Goal: Task Accomplishment & Management: Complete application form

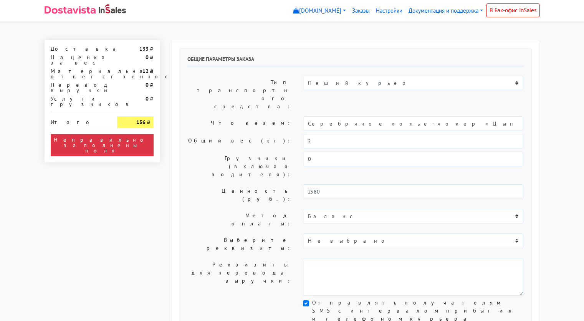
select select "11:00"
select select "21:00"
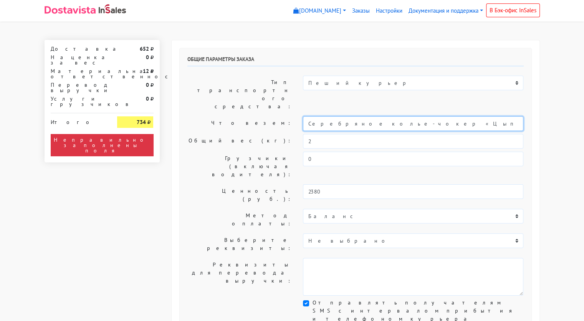
click at [376, 116] on input "Серебряное колье-чокер «Цыпа» (47 / -)" at bounding box center [413, 123] width 220 height 15
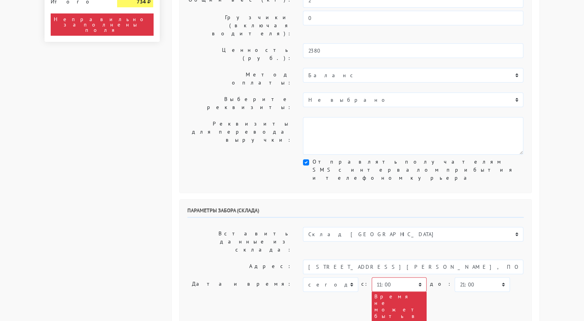
scroll to position [141, 0]
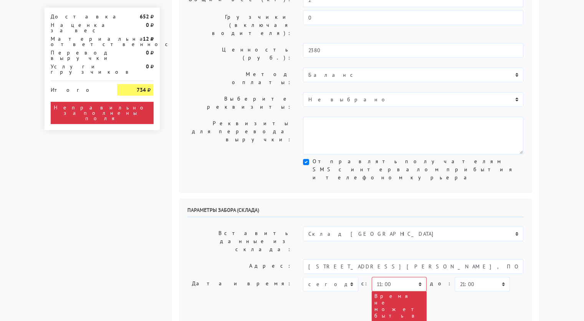
type input "украшения"
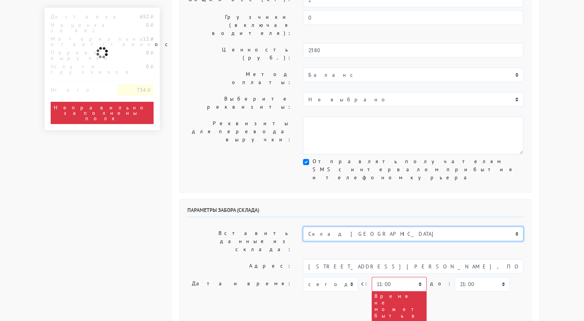
click at [380, 226] on select "Склад Москва Склад Санкт-Петербург Москва.Никольская Склад Екатеринбург" at bounding box center [413, 233] width 220 height 15
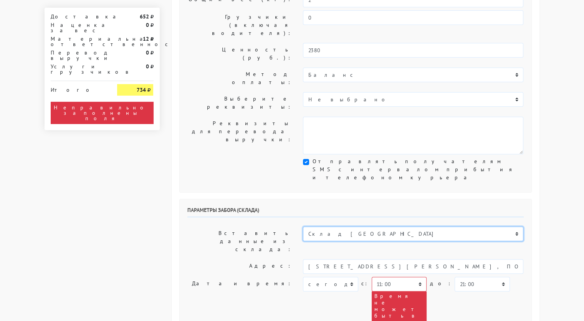
select select "1019"
click at [303, 226] on select "Склад Москва Склад Санкт-Петербург Москва.Никольская Склад Екатеринбург" at bounding box center [413, 233] width 220 height 15
type input "[STREET_ADDRESS][PERSON_NAME]"
type input "89251806702"
type textarea "Магазин серебряных украшений SBLESKOM (вход со стороны [GEOGRAPHIC_DATA])"
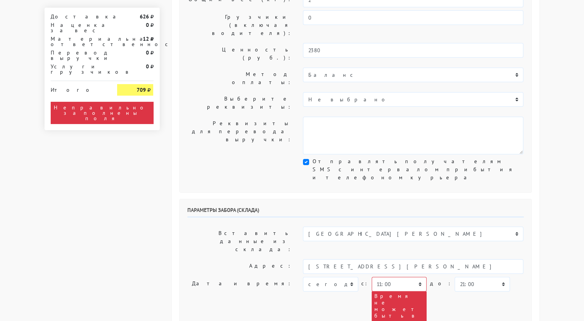
click at [324, 277] on div "сегодня завтра 15.09.2025 16.09.2025 17.09.2025 18.09.2025 19.09.2025 20.09.202…" at bounding box center [413, 305] width 220 height 56
click at [323, 277] on select "[DATE] [DATE] [DATE] [DATE] [DATE] [DATE] [DATE] [DATE] [DATE]" at bounding box center [330, 284] width 55 height 15
select select "[DATE]"
click at [303, 277] on select "[DATE] [DATE] [DATE] [DATE] [DATE] [DATE] [DATE] [DATE] [DATE]" at bounding box center [330, 284] width 55 height 15
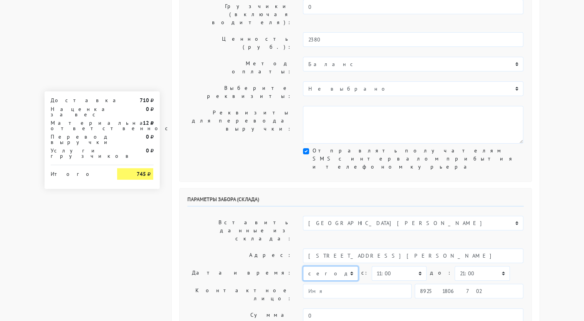
scroll to position [152, 0]
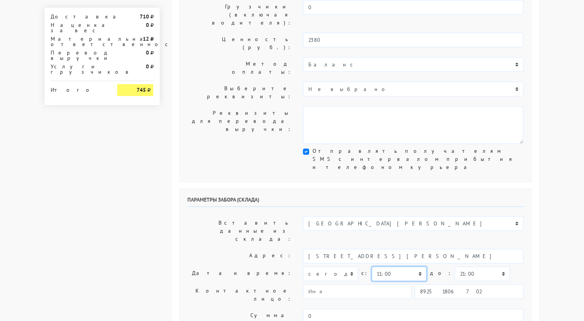
click at [416, 266] on select "00:00 00:30 01:00 01:30 02:00 02:30 03:00 03:30 04:00 04:30 05:00 05:30 06:00 0…" at bounding box center [399, 273] width 55 height 15
select select "16:00"
click at [372, 266] on select "00:00 00:30 01:00 01:30 02:00 02:30 03:00 03:30 04:00 04:30 05:00 05:30 06:00 0…" at bounding box center [399, 273] width 55 height 15
click at [480, 266] on select "00:00 00:30 01:00 01:30 02:00 02:30 03:00 03:30 04:00 04:30 05:00 05:30 06:00 0…" at bounding box center [481, 273] width 55 height 15
select select "16:30"
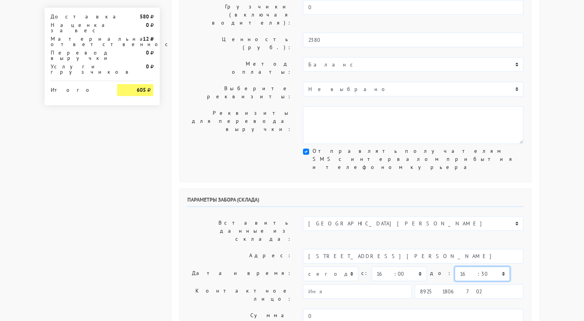
click at [454, 266] on select "00:00 00:30 01:00 01:30 02:00 02:30 03:00 03:30 04:00 04:30 05:00 05:30 06:00 0…" at bounding box center [481, 273] width 55 height 15
click at [466, 284] on input "89251806702" at bounding box center [469, 291] width 109 height 15
type input "9234448187"
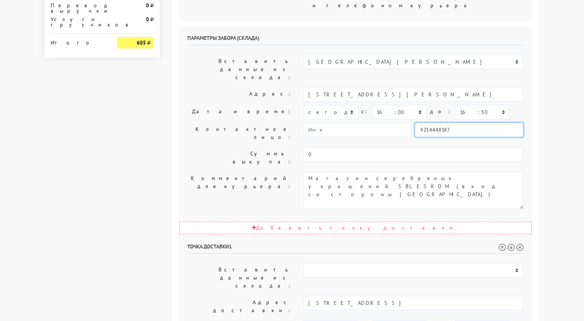
scroll to position [313, 0]
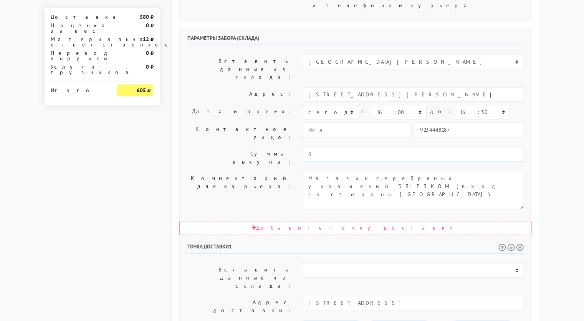
drag, startPoint x: 493, startPoint y: 235, endPoint x: 389, endPoint y: 235, distance: 104.4
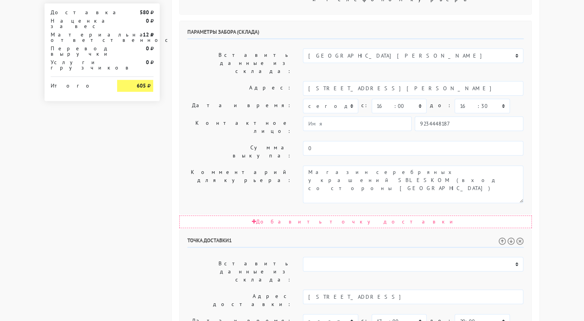
scroll to position [320, 0]
type textarea "Позвонить получателю за 1 час."
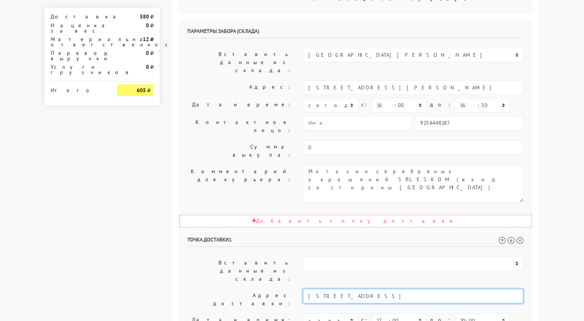
drag, startPoint x: 410, startPoint y: 175, endPoint x: 379, endPoint y: 176, distance: 31.5
click at [379, 289] on input "Москва, улица Рябиновая 3к3, кв.61, 8 этаж" at bounding box center [413, 296] width 220 height 15
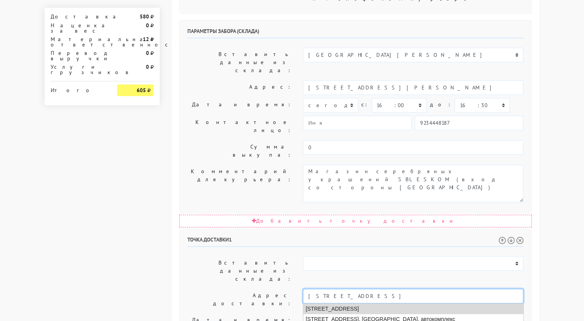
click at [382, 304] on li "Москва, Рябиновая улица, 3 к3" at bounding box center [413, 309] width 220 height 10
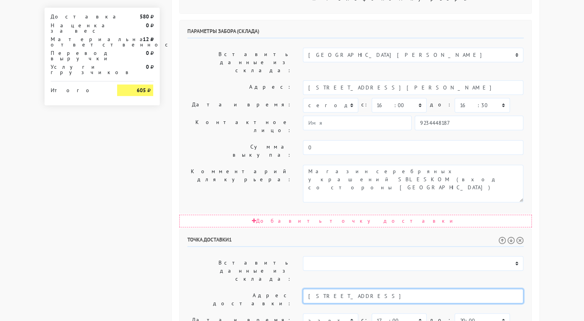
type input "Москва, Рябиновая улица, 3 к3"
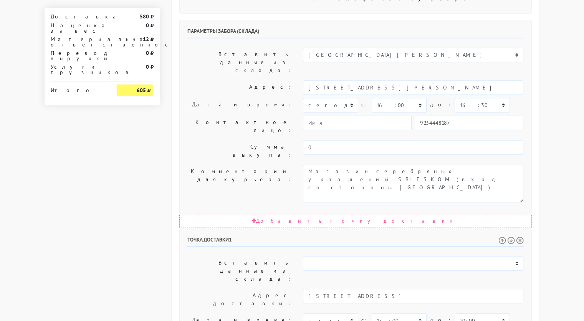
paste textarea "кв.61, 8 этаж"
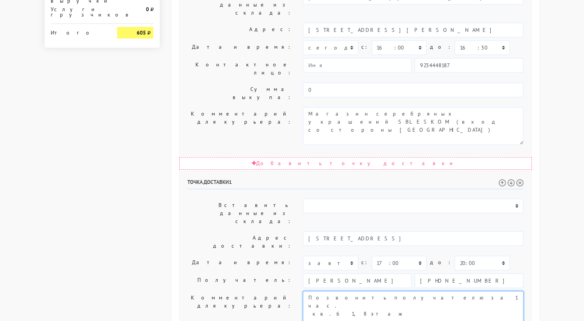
scroll to position [385, 0]
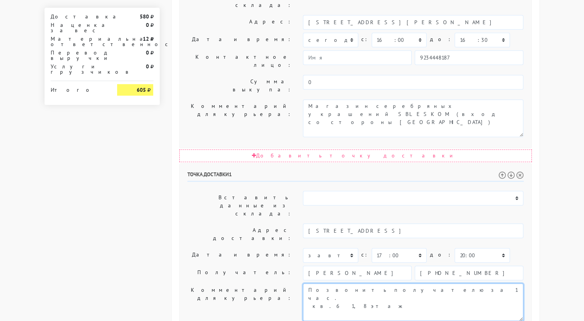
type textarea "Позвонить получателю за 1 час. кв.61, 8 этаж"
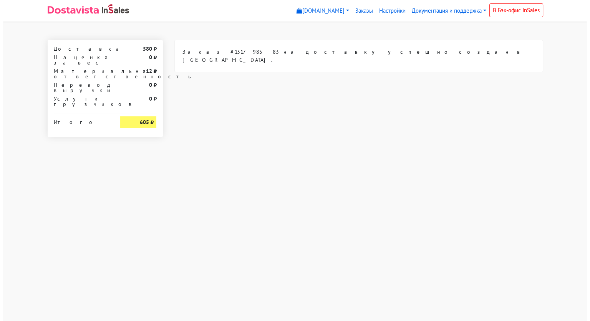
scroll to position [0, 0]
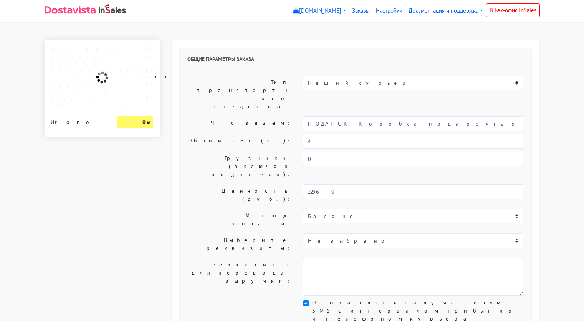
select select "11:00"
select select "21:00"
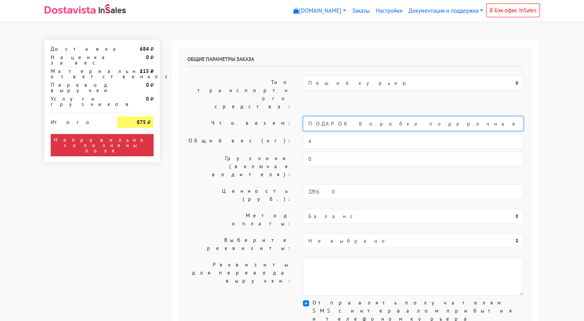
click at [382, 116] on input "ПОДАРОК Коробка подарочная оранжевая" at bounding box center [413, 123] width 220 height 15
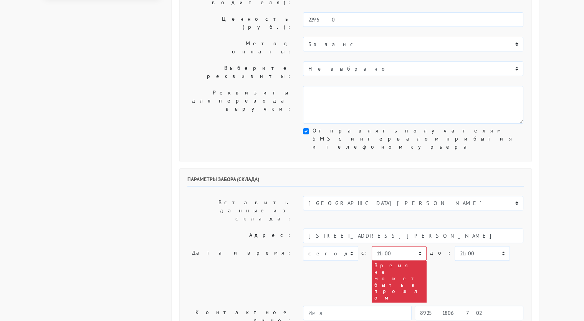
scroll to position [173, 0]
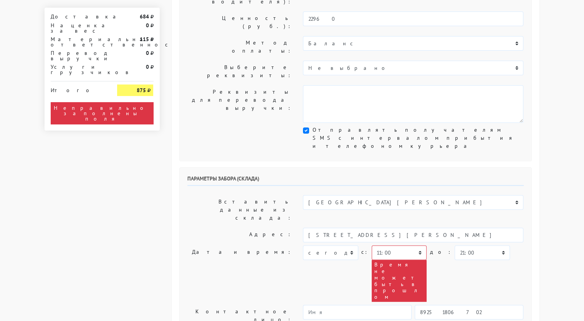
type input "украшения"
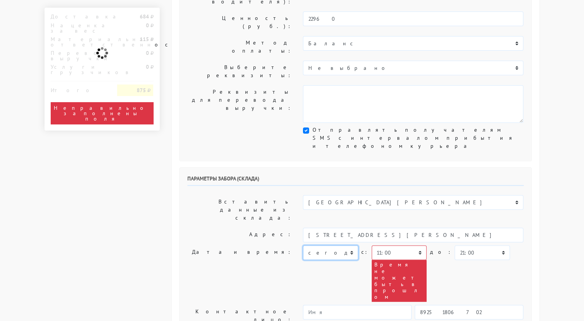
click at [349, 245] on select "[DATE] [DATE] [DATE] [DATE] [DATE] [DATE] [DATE] [DATE] [DATE]" at bounding box center [330, 252] width 55 height 15
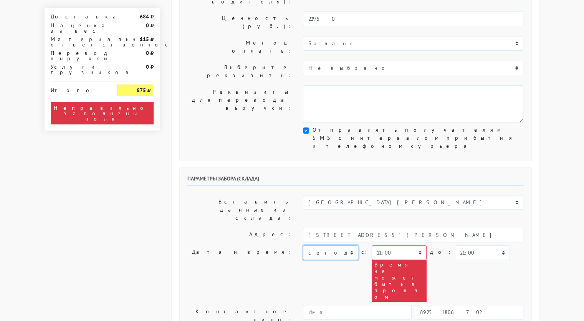
select select "[DATE]"
click at [303, 245] on select "[DATE] [DATE] [DATE] [DATE] [DATE] [DATE] [DATE] [DATE] [DATE]" at bounding box center [330, 252] width 55 height 15
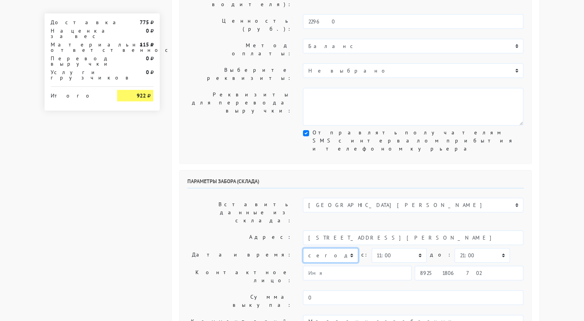
scroll to position [170, 0]
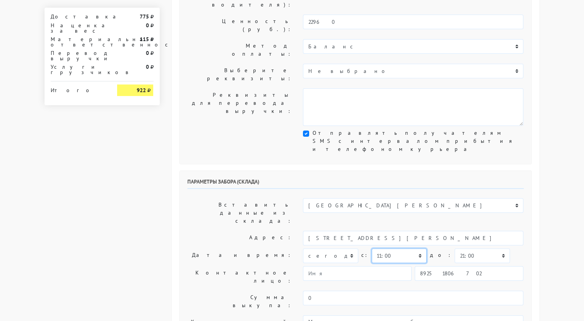
click at [416, 248] on select "00:00 00:30 01:00 01:30 02:00 02:30 03:00 03:30 04:00 04:30 05:00 05:30 06:00 0…" at bounding box center [399, 255] width 55 height 15
select select "17:00"
click at [372, 248] on select "00:00 00:30 01:00 01:30 02:00 02:30 03:00 03:30 04:00 04:30 05:00 05:30 06:00 0…" at bounding box center [399, 255] width 55 height 15
click at [476, 248] on select "00:00 00:30 01:00 01:30 02:00 02:30 03:00 03:30 04:00 04:30 05:00 05:30 06:00 0…" at bounding box center [481, 255] width 55 height 15
select select "17:30"
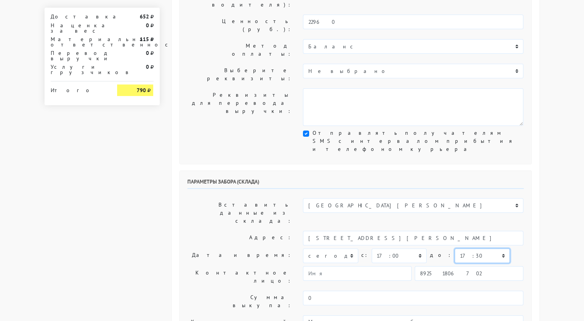
click at [454, 248] on select "00:00 00:30 01:00 01:30 02:00 02:30 03:00 03:30 04:00 04:30 05:00 05:30 06:00 0…" at bounding box center [481, 255] width 55 height 15
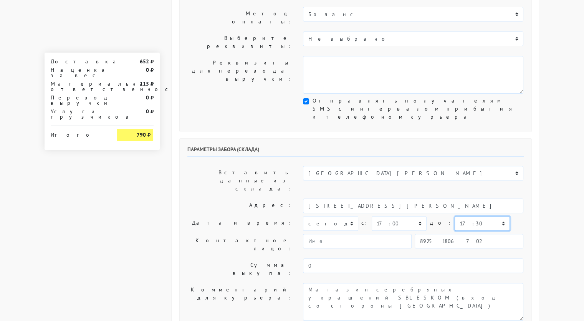
scroll to position [203, 0]
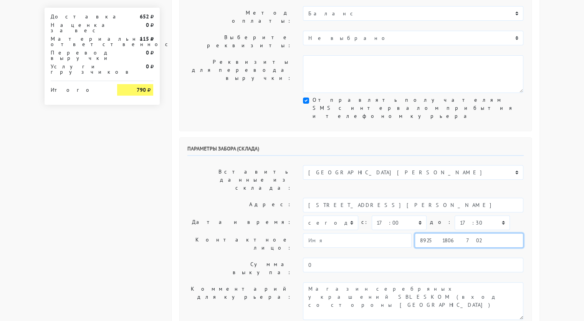
click at [463, 233] on input "89251806702" at bounding box center [469, 240] width 109 height 15
type input "9234448187"
type input "Надежда"
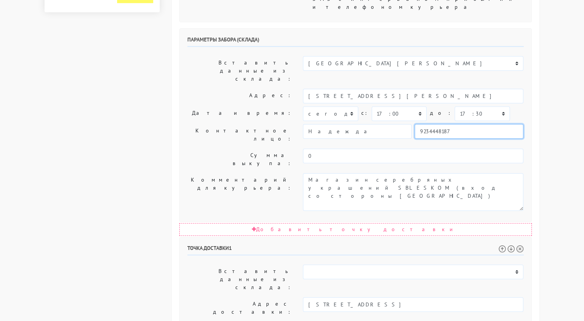
scroll to position [313, 0]
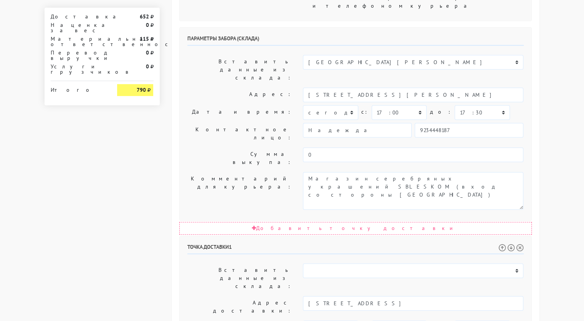
drag, startPoint x: 352, startPoint y: 220, endPoint x: 290, endPoint y: 216, distance: 61.9
type input "[PERSON_NAME]"
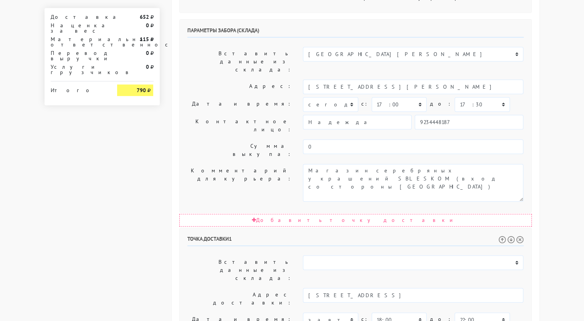
scroll to position [385, 0]
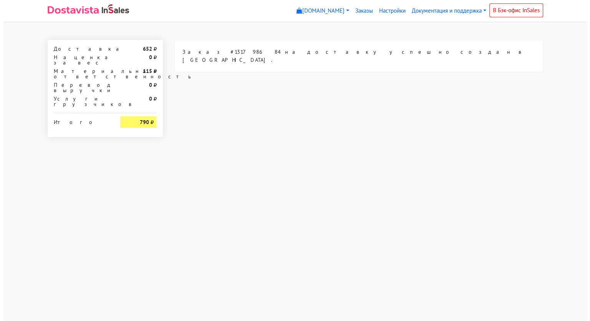
scroll to position [0, 0]
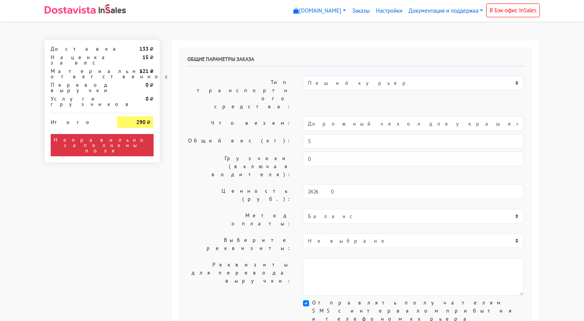
select select "11:00"
select select "21:00"
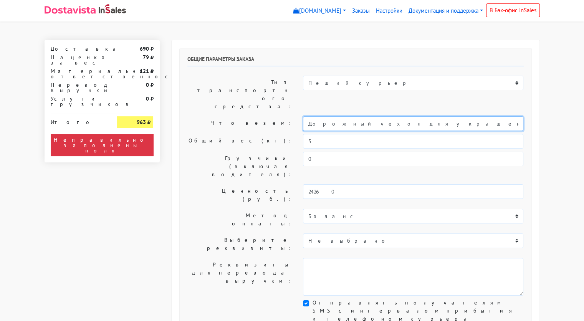
click at [372, 116] on input "Дорожный чехол для украшений" at bounding box center [413, 123] width 220 height 15
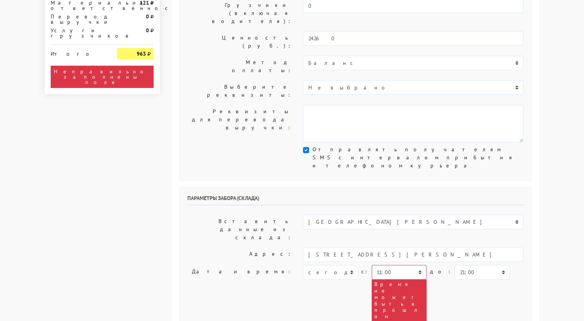
scroll to position [154, 0]
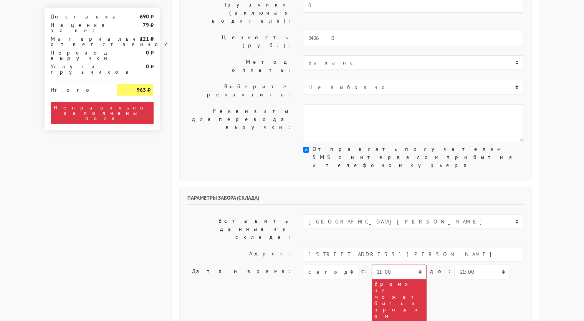
type input "украшения"
click at [350, 264] on select "[DATE] [DATE] [DATE] [DATE] [DATE] [DATE] [DATE] [DATE] [DATE]" at bounding box center [330, 271] width 55 height 15
select select "[DATE]"
click at [303, 264] on select "[DATE] [DATE] [DATE] [DATE] [DATE] [DATE] [DATE] [DATE] [DATE]" at bounding box center [330, 271] width 55 height 15
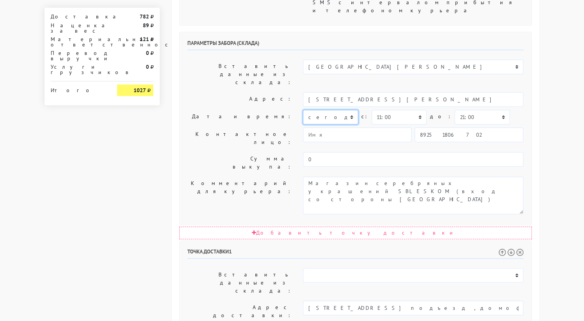
scroll to position [309, 0]
click at [410, 109] on select "00:00 00:30 01:00 01:30 02:00 02:30 03:00 03:30 04:00 04:30 05:00 05:30 06:00 0…" at bounding box center [399, 116] width 55 height 15
select select "10:30"
click at [372, 109] on select "00:00 00:30 01:00 01:30 02:00 02:30 03:00 03:30 04:00 04:30 05:00 05:30 06:00 0…" at bounding box center [399, 116] width 55 height 15
click at [457, 109] on select "00:00 00:30 01:00 01:30 02:00 02:30 03:00 03:30 04:00 04:30 05:00 05:30 06:00 0…" at bounding box center [481, 116] width 55 height 15
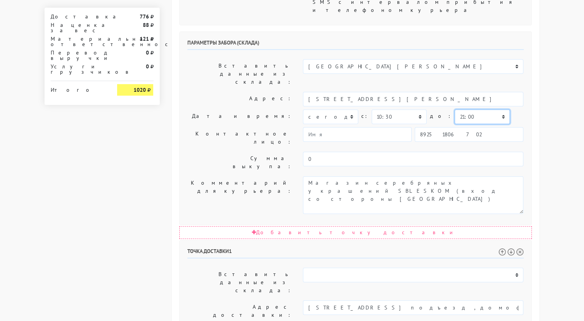
select select "11:00"
click at [454, 109] on select "00:00 00:30 01:00 01:30 02:00 02:30 03:00 03:30 04:00 04:30 05:00 05:30 06:00 0…" at bounding box center [481, 116] width 55 height 15
click at [462, 127] on input "89251806702" at bounding box center [469, 134] width 109 height 15
type input "9234448187"
type input "Надежда"
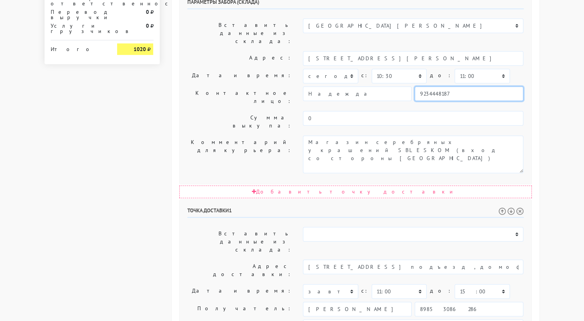
scroll to position [385, 0]
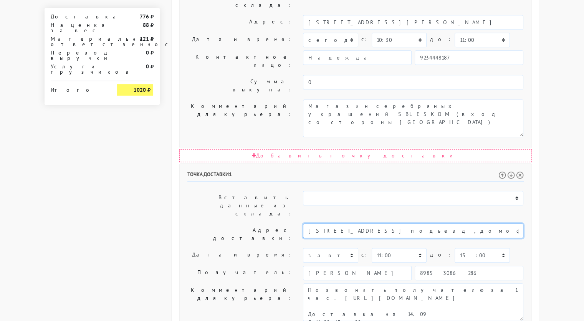
drag, startPoint x: 481, startPoint y: 111, endPoint x: 369, endPoint y: 112, distance: 111.7
click at [369, 223] on input "Москва, ул.Ясеневая 12к1,7 подъезд ,домофон 1088,16-й этаж,кв 1088." at bounding box center [413, 230] width 220 height 15
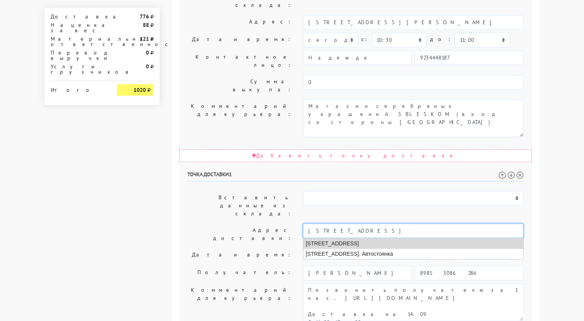
click at [372, 238] on li "Москва, Ясеневая улица, 12 к1" at bounding box center [413, 243] width 220 height 10
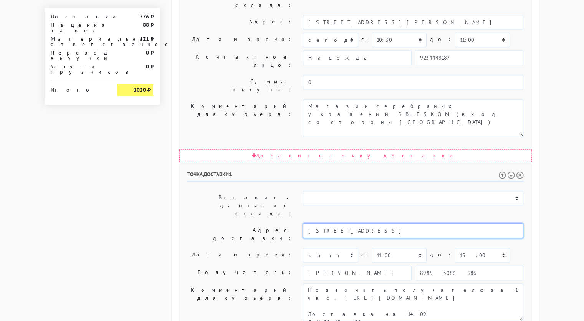
type input "Москва, Ясеневая улица, 12 к1"
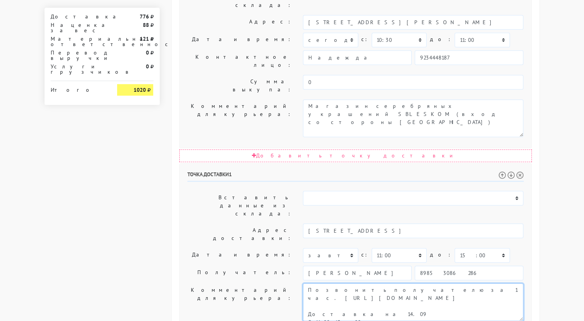
drag, startPoint x: 385, startPoint y: 173, endPoint x: 385, endPoint y: 163, distance: 10.7
click at [385, 283] on textarea "Позвонить получателю за 1 час. https://www.instagram.com/kaygorodtsevaolga?igsh…" at bounding box center [413, 302] width 220 height 38
drag, startPoint x: 352, startPoint y: 190, endPoint x: 310, endPoint y: 173, distance: 44.6
click at [310, 283] on textarea "Позвонить получателю за 1 час. https://www.instagram.com/kaygorodtsevaolga?igsh…" at bounding box center [413, 302] width 220 height 38
click at [322, 283] on textarea "Позвонить получателю за 1 час. https://www.instagram.com/kaygorodtsevaolga?igsh…" at bounding box center [413, 302] width 220 height 38
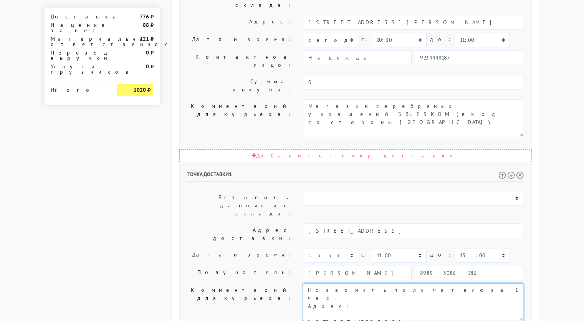
click at [322, 283] on textarea "Позвонить получателю за 1 час. https://www.instagram.com/kaygorodtsevaolga?igsh…" at bounding box center [413, 302] width 220 height 38
drag, startPoint x: 374, startPoint y: 177, endPoint x: 305, endPoint y: 173, distance: 69.6
click at [305, 283] on textarea "Позвонить получателю за 1 час. https://www.instagram.com/kaygorodtsevaolga?igsh…" at bounding box center [413, 302] width 220 height 38
type textarea "Позвонить получателю за 1 час. домофон 1088,16-й этаж,кв 1088."
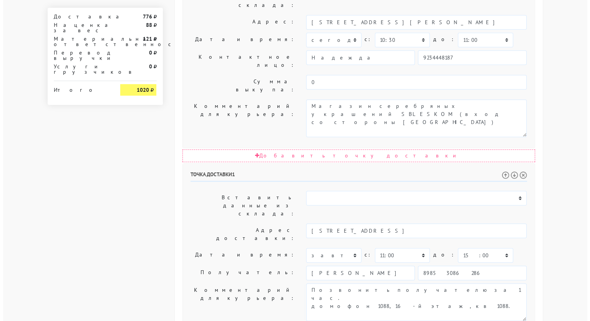
scroll to position [0, 0]
